Goal: Transaction & Acquisition: Purchase product/service

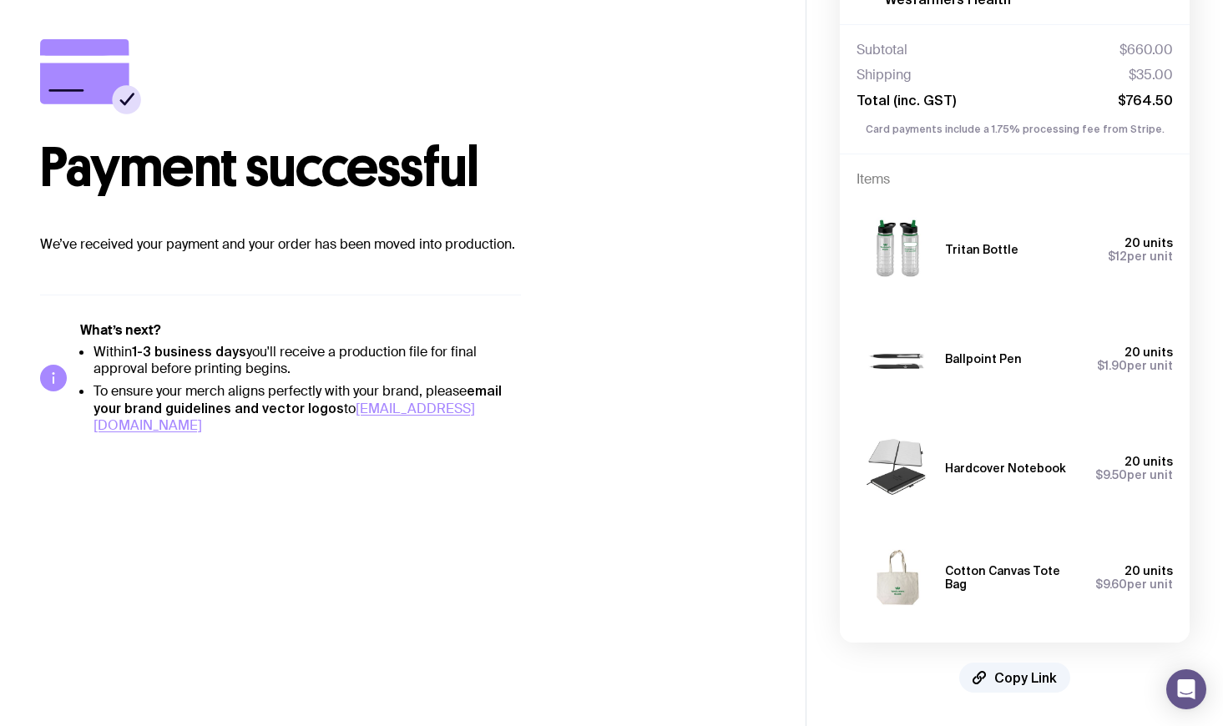
click at [366, 521] on main "Copy Link Payment successful We’ve received your payment and your order has bee…" at bounding box center [402, 325] width 805 height 802
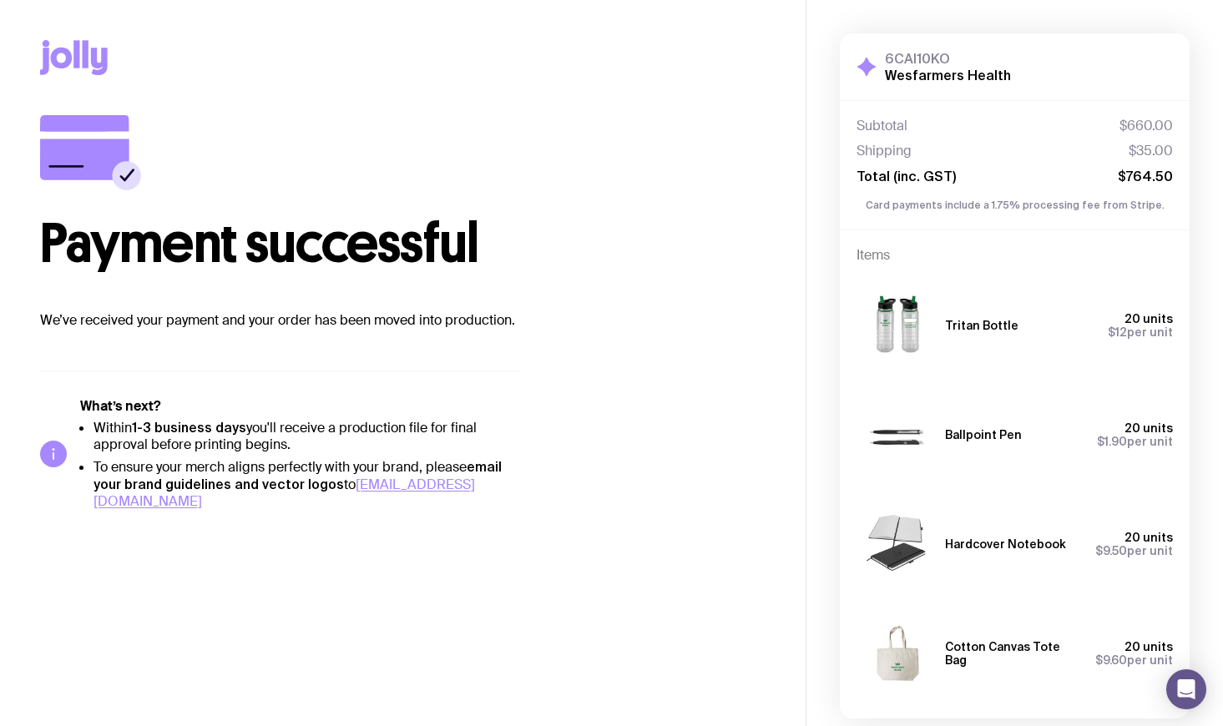
click at [259, 254] on h1 "Payment successful" at bounding box center [402, 243] width 725 height 53
click at [59, 49] on icon at bounding box center [62, 58] width 22 height 21
